Goal: Use online tool/utility: Utilize a website feature to perform a specific function

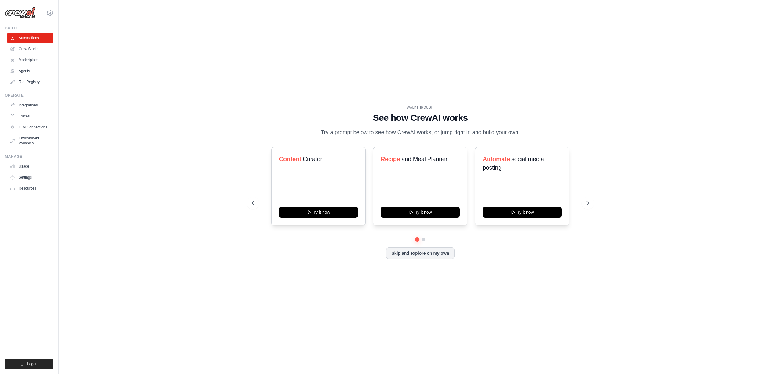
click at [312, 261] on div "WALKTHROUGH See how [PERSON_NAME] works Try a prompt below to see how [PERSON_N…" at bounding box center [420, 186] width 352 height 163
click at [232, 189] on div "WALKTHROUGH See how [PERSON_NAME] works Try a prompt below to see how [PERSON_N…" at bounding box center [420, 186] width 704 height 361
click at [266, 67] on div "WALKTHROUGH See how [PERSON_NAME] works Try a prompt below to see how [PERSON_N…" at bounding box center [420, 186] width 704 height 361
click at [267, 59] on div "WALKTHROUGH See how [PERSON_NAME] works Try a prompt below to see how [PERSON_N…" at bounding box center [420, 186] width 704 height 361
click at [590, 201] on icon at bounding box center [588, 203] width 6 height 6
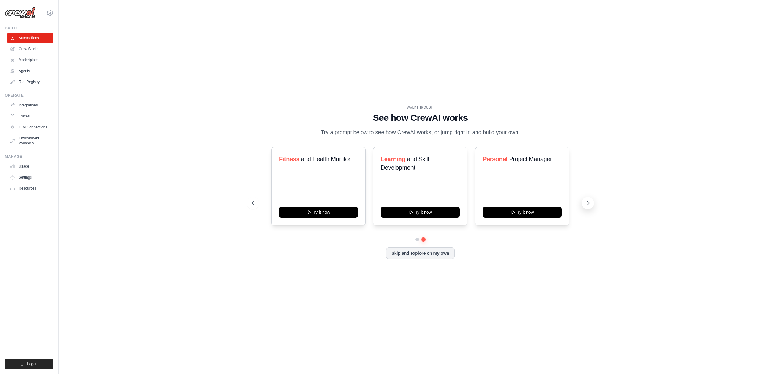
click at [589, 204] on icon at bounding box center [588, 203] width 6 height 6
click at [333, 211] on button "Try it now" at bounding box center [318, 211] width 79 height 11
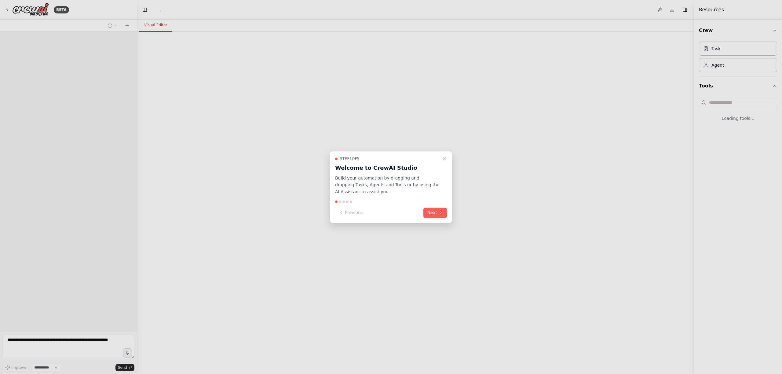
select select "****"
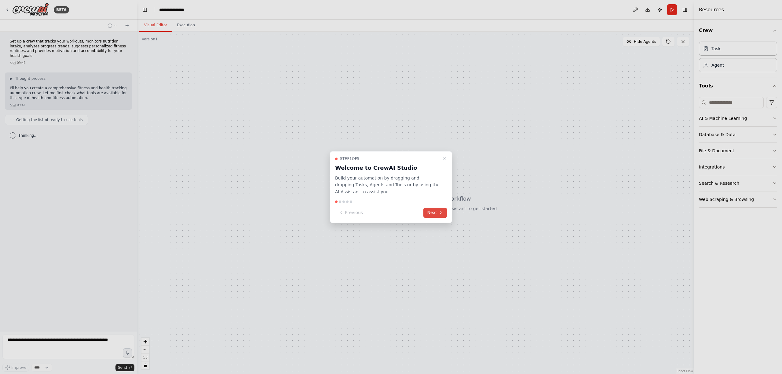
click at [432, 213] on button "Next" at bounding box center [435, 212] width 24 height 10
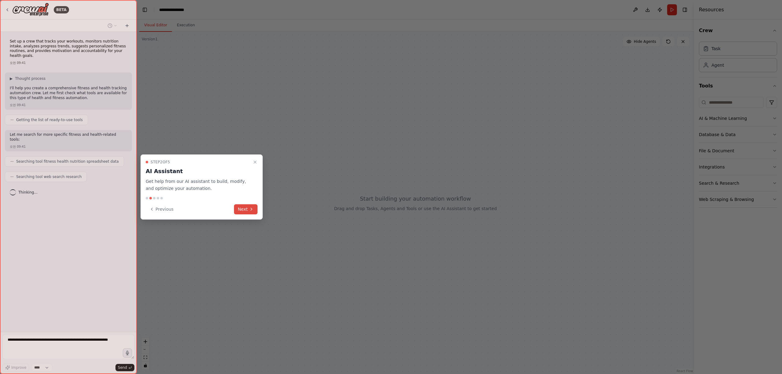
click at [243, 210] on button "Next" at bounding box center [246, 209] width 24 height 10
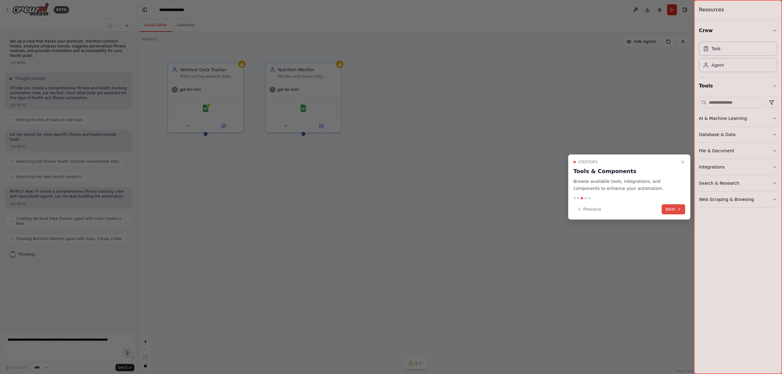
click at [675, 210] on button "Next" at bounding box center [674, 209] width 24 height 10
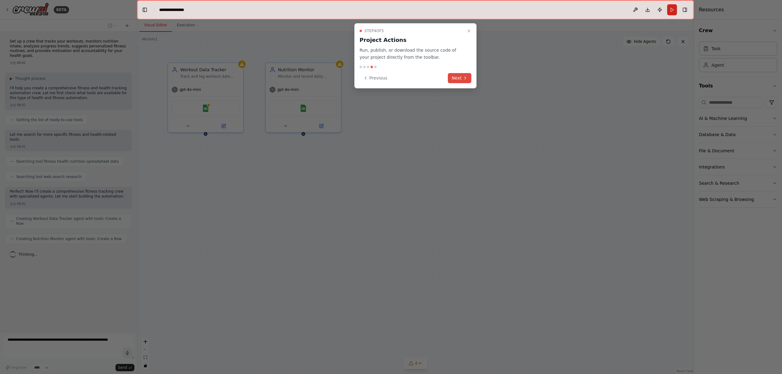
click at [459, 81] on button "Next" at bounding box center [460, 78] width 24 height 10
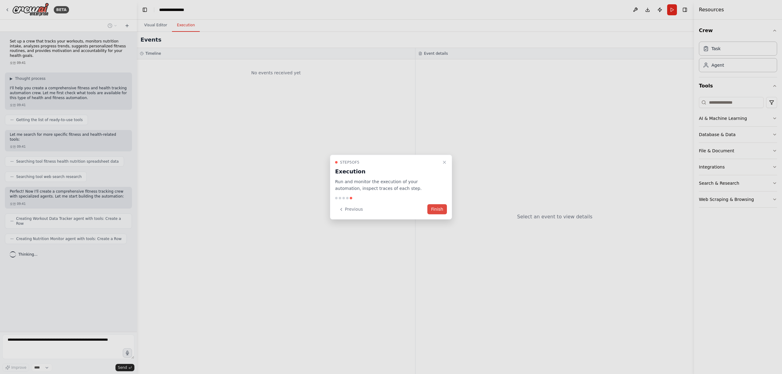
click at [440, 208] on button "Finish" at bounding box center [437, 209] width 20 height 10
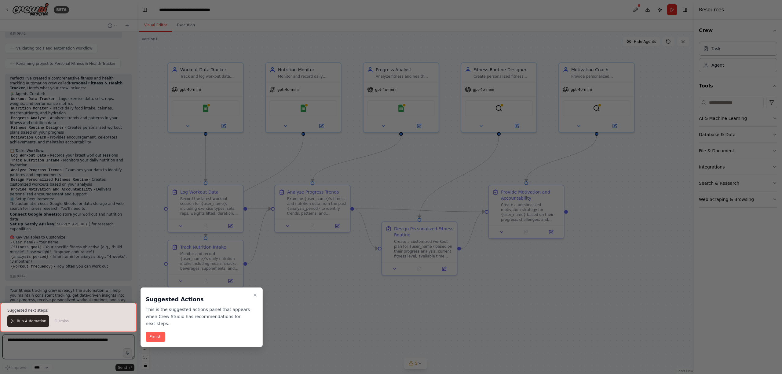
scroll to position [385, 0]
click at [159, 340] on button "Finish" at bounding box center [156, 336] width 20 height 10
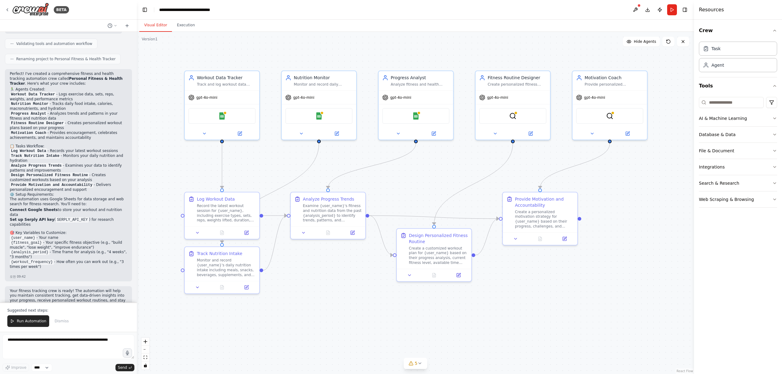
drag, startPoint x: 185, startPoint y: 328, endPoint x: 202, endPoint y: 334, distance: 17.7
click at [202, 334] on div ".deletable-edge-delete-btn { width: 20px; height: 20px; border: 0px solid #ffff…" at bounding box center [415, 203] width 557 height 342
click at [256, 88] on div "Workout Data Tracker Track and log workout data including exercise types, sets,…" at bounding box center [222, 79] width 75 height 19
click at [253, 86] on div "Workout Data Tracker Track and log workout data including exercise types, sets,…" at bounding box center [222, 79] width 75 height 19
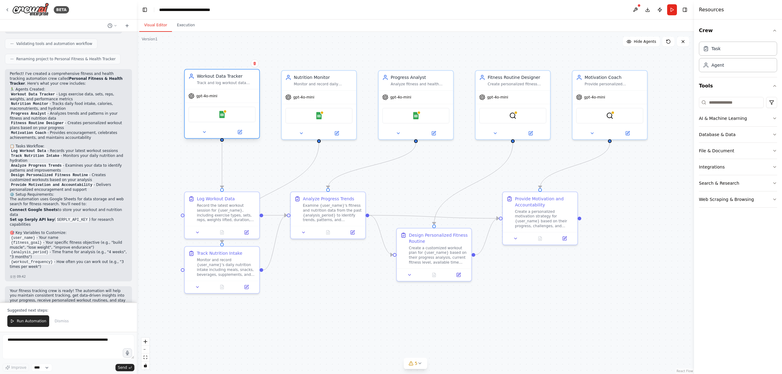
click at [253, 86] on div "Workout Data Tracker Track and log workout data including exercise types, sets,…" at bounding box center [222, 79] width 75 height 19
click at [203, 133] on icon at bounding box center [204, 132] width 5 height 5
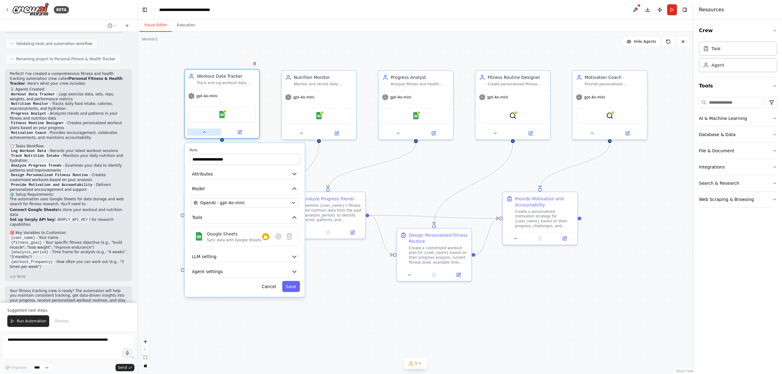
click at [205, 132] on icon at bounding box center [204, 131] width 2 height 1
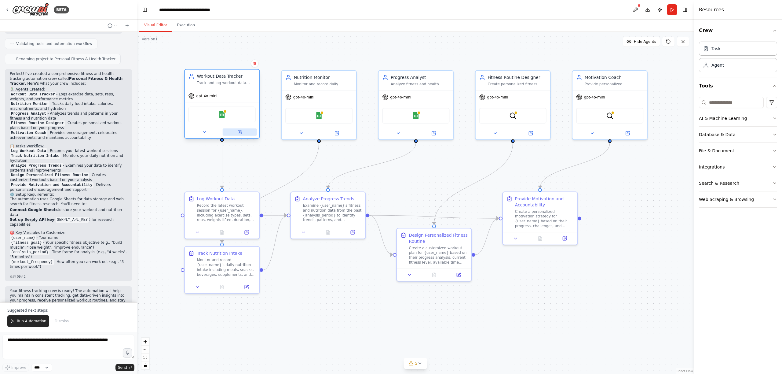
click at [242, 131] on button at bounding box center [240, 131] width 34 height 7
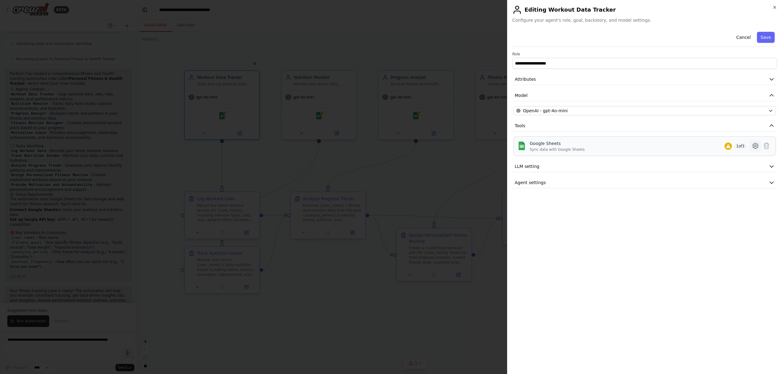
click at [757, 146] on icon at bounding box center [755, 145] width 5 height 5
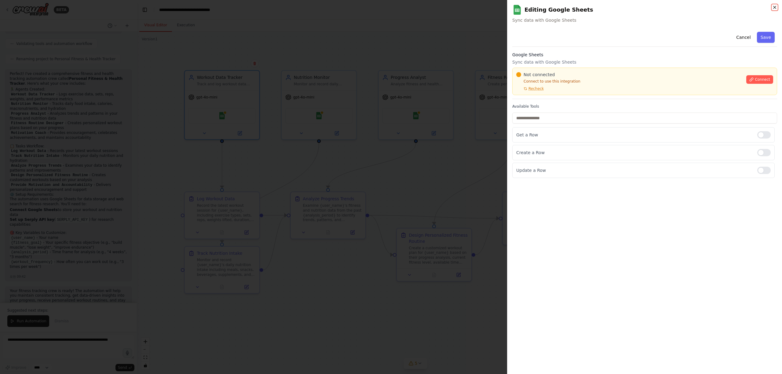
click at [777, 7] on icon "button" at bounding box center [774, 7] width 5 height 5
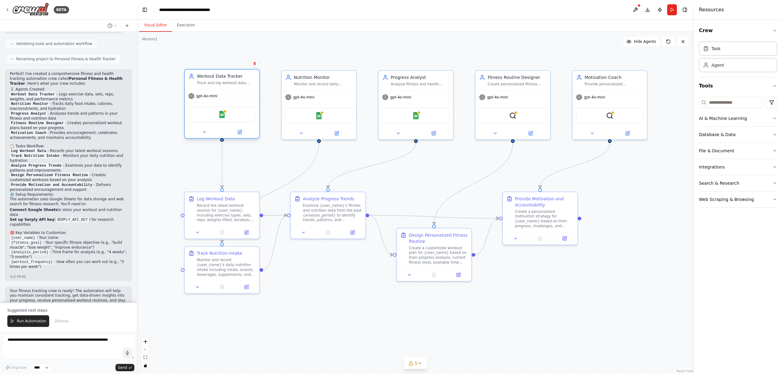
click at [252, 86] on div "Workout Data Tracker Track and log workout data including exercise types, sets,…" at bounding box center [222, 79] width 75 height 19
click at [204, 134] on icon at bounding box center [204, 132] width 5 height 5
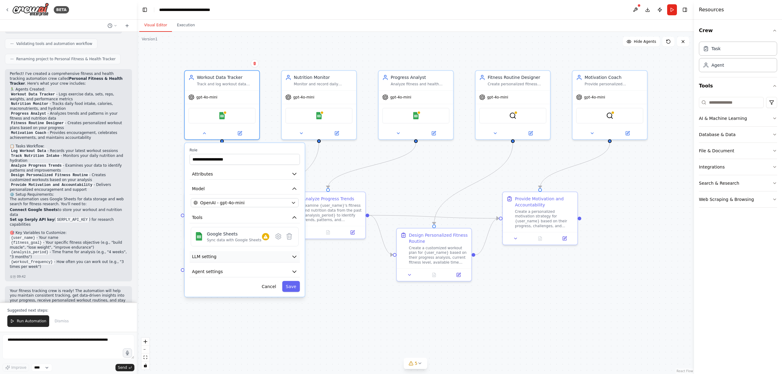
click at [295, 257] on icon "button" at bounding box center [295, 257] width 4 height 2
click at [295, 314] on icon "button" at bounding box center [294, 313] width 6 height 6
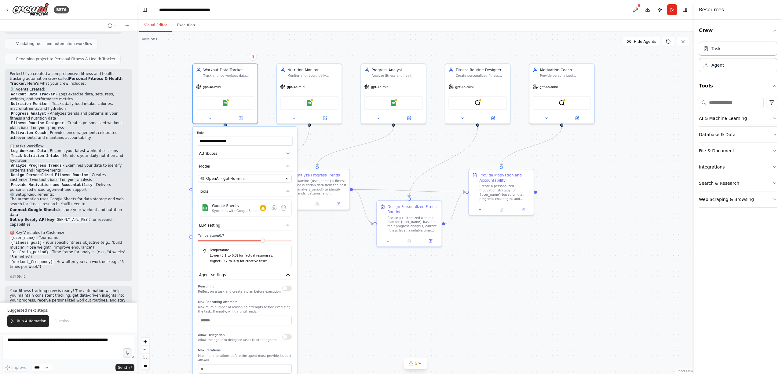
drag, startPoint x: 325, startPoint y: 291, endPoint x: 320, endPoint y: 245, distance: 45.7
click at [320, 246] on div ".deletable-edge-delete-btn { width: 20px; height: 20px; border: 0px solid #ffff…" at bounding box center [415, 203] width 557 height 342
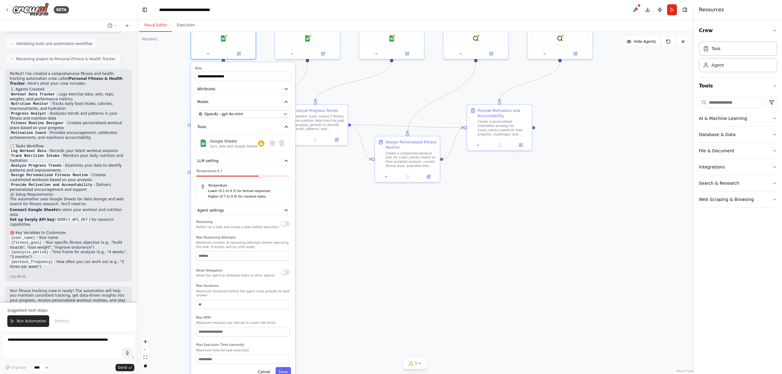
drag, startPoint x: 320, startPoint y: 245, endPoint x: 323, endPoint y: 169, distance: 76.7
click at [323, 169] on div ".deletable-edge-delete-btn { width: 20px; height: 20px; border: 0px solid #ffff…" at bounding box center [415, 203] width 557 height 342
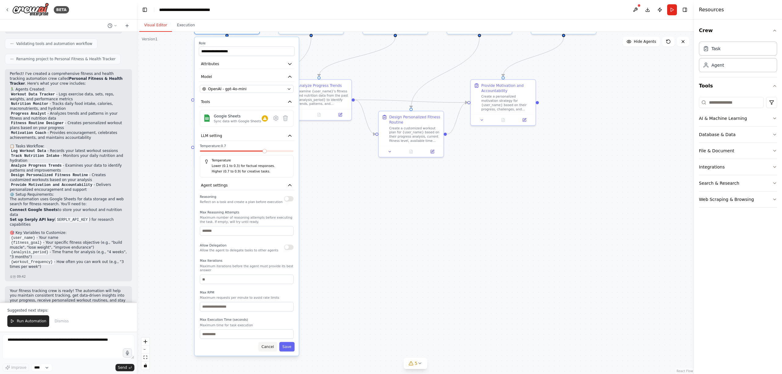
click at [269, 346] on button "Cancel" at bounding box center [267, 346] width 19 height 9
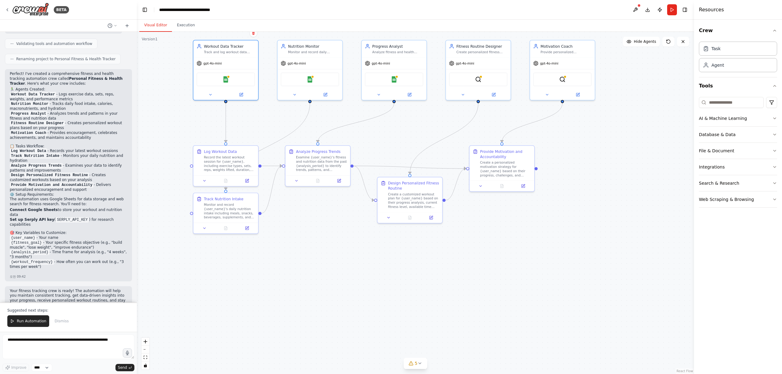
drag, startPoint x: 320, startPoint y: 264, endPoint x: 320, endPoint y: 334, distance: 70.0
click at [320, 334] on div ".deletable-edge-delete-btn { width: 20px; height: 20px; border: 0px solid #ffff…" at bounding box center [415, 203] width 557 height 342
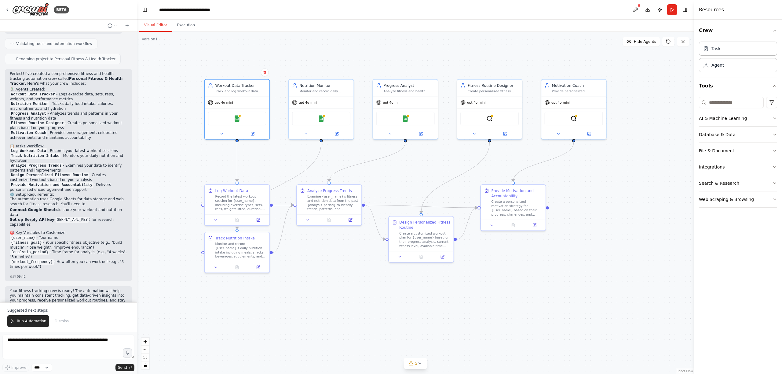
drag, startPoint x: 321, startPoint y: 266, endPoint x: 333, endPoint y: 303, distance: 39.1
click at [333, 303] on div ".deletable-edge-delete-btn { width: 20px; height: 20px; border: 0px solid #ffff…" at bounding box center [415, 203] width 557 height 342
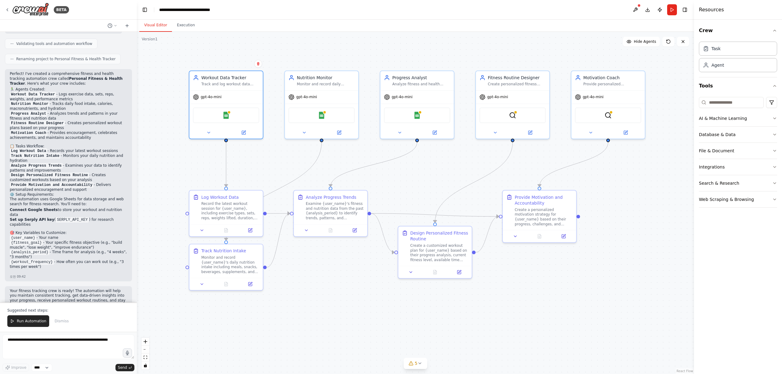
drag, startPoint x: 331, startPoint y: 284, endPoint x: 332, endPoint y: 303, distance: 18.7
click at [332, 303] on div ".deletable-edge-delete-btn { width: 20px; height: 20px; border: 0px solid #ffff…" at bounding box center [415, 203] width 557 height 342
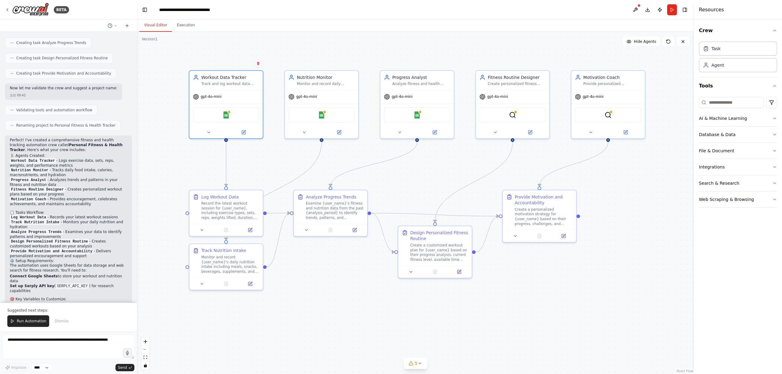
scroll to position [0, 0]
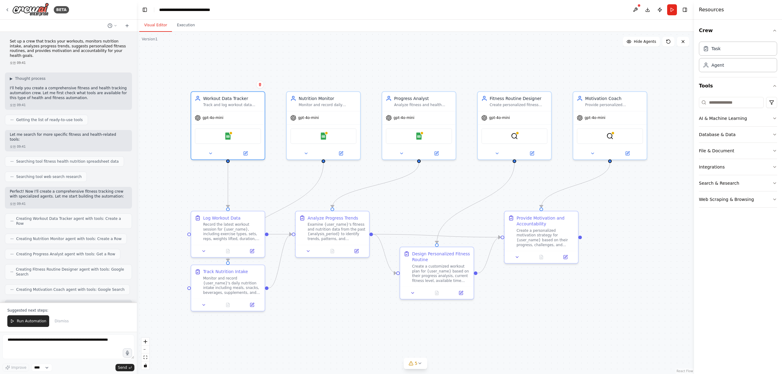
drag, startPoint x: 159, startPoint y: 99, endPoint x: 160, endPoint y: 119, distance: 20.2
click at [160, 119] on div ".deletable-edge-delete-btn { width: 20px; height: 20px; border: 0px solid #ffff…" at bounding box center [415, 203] width 557 height 342
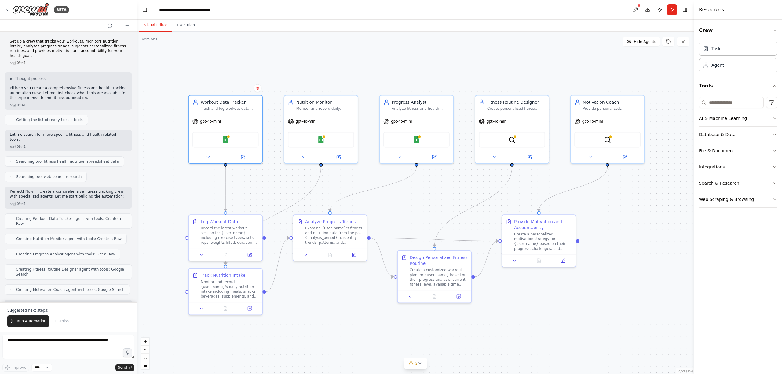
drag, startPoint x: 438, startPoint y: 67, endPoint x: 435, endPoint y: 72, distance: 5.5
click at [435, 72] on div ".deletable-edge-delete-btn { width: 20px; height: 20px; border: 0px solid #ffff…" at bounding box center [415, 203] width 557 height 342
click at [321, 67] on div ".deletable-edge-delete-btn { width: 20px; height: 20px; border: 0px solid #ffff…" at bounding box center [415, 203] width 557 height 342
click at [259, 112] on div "Workout Data Tracker Track and log workout data including exercise types, sets,…" at bounding box center [225, 104] width 73 height 19
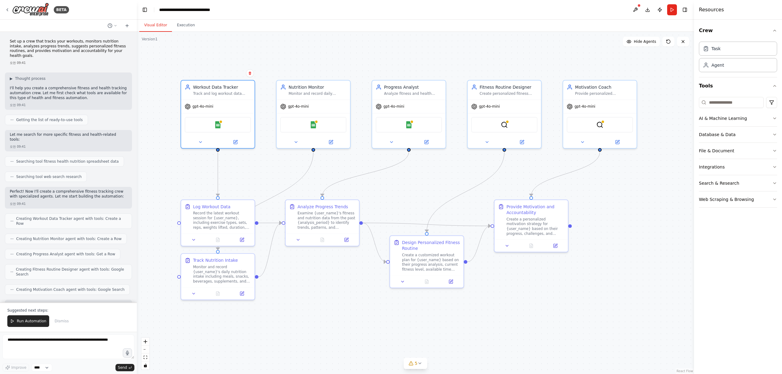
drag, startPoint x: 298, startPoint y: 297, endPoint x: 291, endPoint y: 282, distance: 17.1
click at [291, 282] on div ".deletable-edge-delete-btn { width: 20px; height: 20px; border: 0px solid #ffff…" at bounding box center [415, 203] width 557 height 342
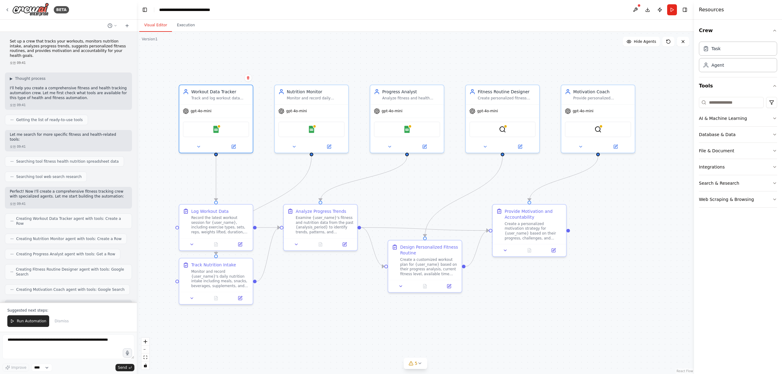
drag, startPoint x: 291, startPoint y: 282, endPoint x: 289, endPoint y: 286, distance: 4.9
click at [289, 286] on div ".deletable-edge-delete-btn { width: 20px; height: 20px; border: 0px solid #ffff…" at bounding box center [415, 203] width 557 height 342
click at [29, 321] on span "Run Automation" at bounding box center [32, 320] width 30 height 5
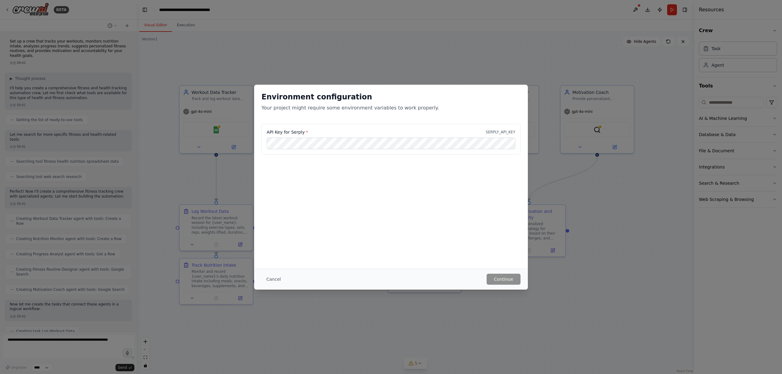
click at [318, 194] on div "Environment configuration Your project might require some environment variables…" at bounding box center [391, 177] width 274 height 184
click at [432, 171] on div "API Key for Serply * SERPLY_API_KEY" at bounding box center [391, 154] width 274 height 61
click at [276, 277] on button "Cancel" at bounding box center [274, 278] width 24 height 11
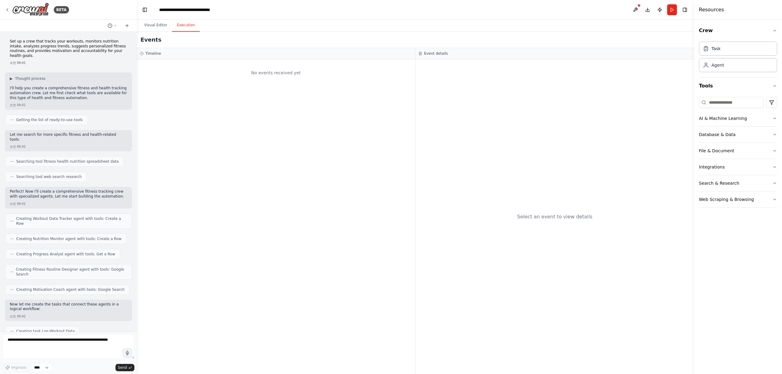
click at [188, 28] on button "Execution" at bounding box center [186, 25] width 28 height 13
click at [157, 27] on button "Visual Editor" at bounding box center [155, 25] width 33 height 13
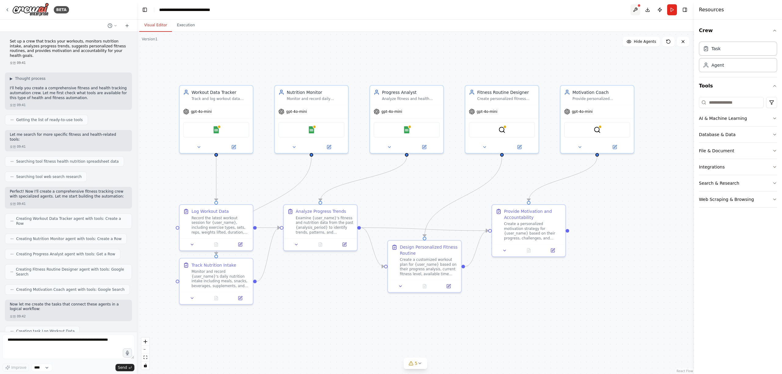
click at [637, 11] on button at bounding box center [636, 9] width 10 height 11
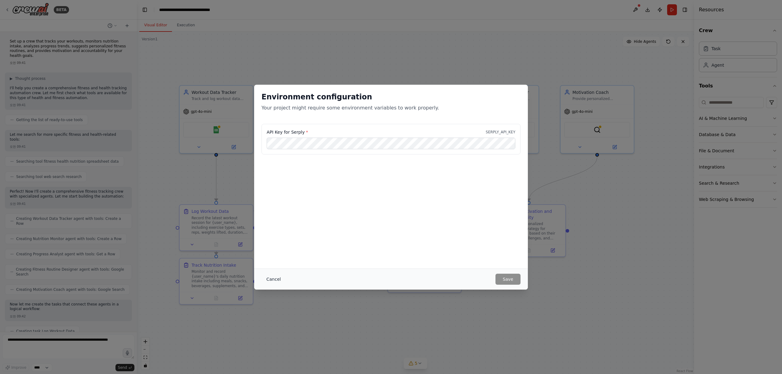
click at [266, 277] on button "Cancel" at bounding box center [274, 278] width 24 height 11
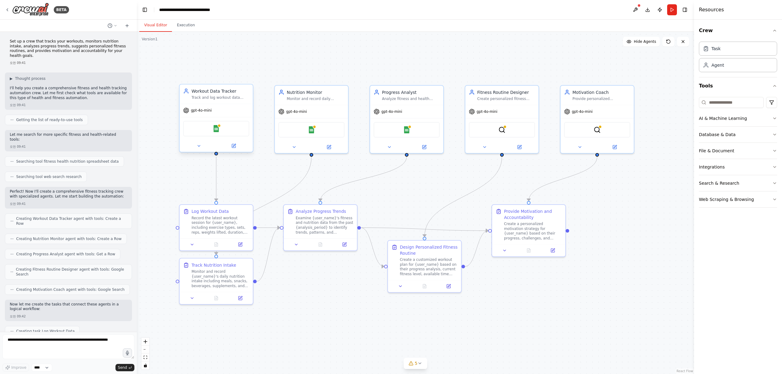
click at [241, 110] on div "gpt-4o-mini" at bounding box center [216, 110] width 73 height 13
click at [236, 149] on button at bounding box center [234, 145] width 34 height 7
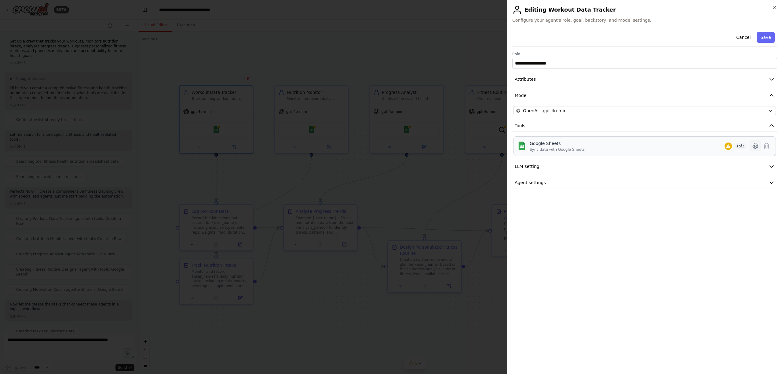
click at [757, 146] on icon at bounding box center [755, 145] width 7 height 7
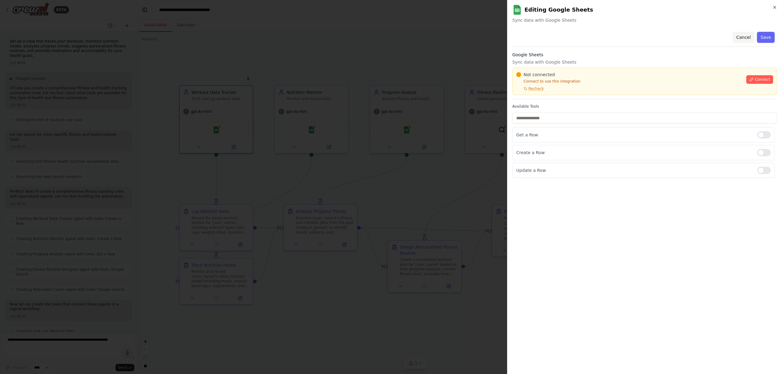
click at [743, 38] on button "Cancel" at bounding box center [744, 37] width 22 height 11
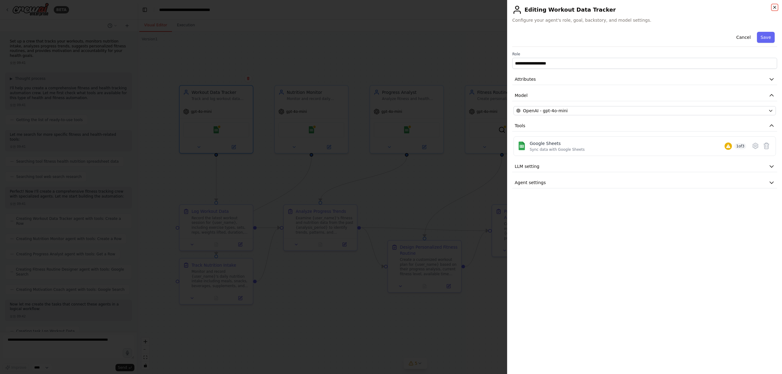
click at [776, 6] on icon "button" at bounding box center [774, 7] width 5 height 5
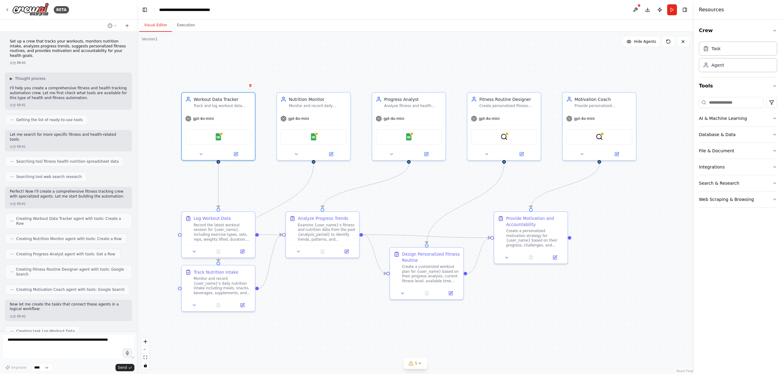
drag, startPoint x: 522, startPoint y: 63, endPoint x: 524, endPoint y: 70, distance: 7.3
click at [524, 70] on div ".deletable-edge-delete-btn { width: 20px; height: 20px; border: 0px solid #ffff…" at bounding box center [415, 203] width 557 height 342
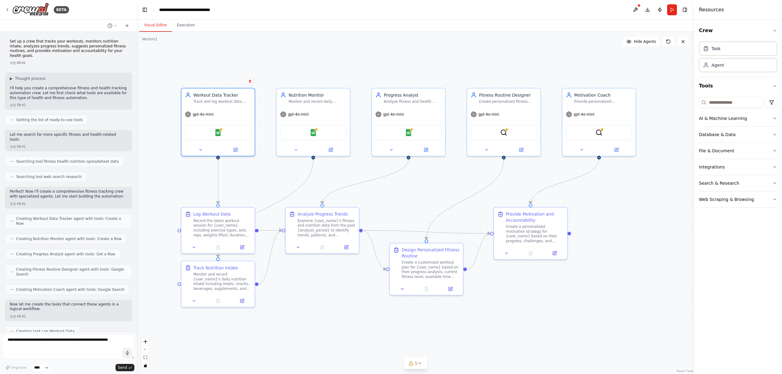
drag, startPoint x: 517, startPoint y: 69, endPoint x: 517, endPoint y: 64, distance: 4.3
click at [517, 64] on div ".deletable-edge-delete-btn { width: 20px; height: 20px; border: 0px solid #ffff…" at bounding box center [415, 203] width 557 height 342
